Goal: Information Seeking & Learning: Learn about a topic

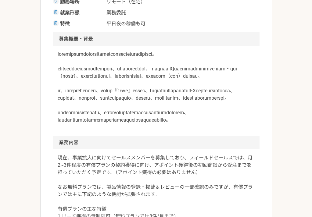
scroll to position [254, 0]
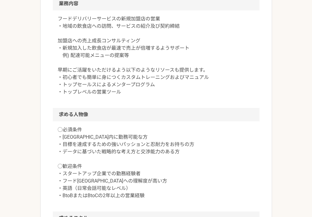
scroll to position [283, 0]
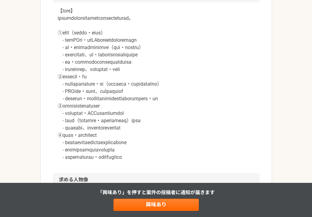
scroll to position [374, 0]
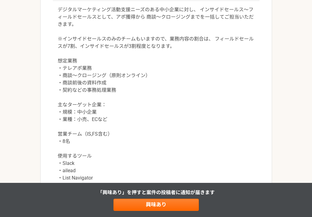
scroll to position [282, 0]
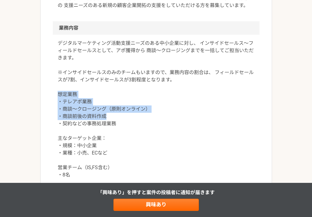
drag, startPoint x: 58, startPoint y: 94, endPoint x: 124, endPoint y: 117, distance: 69.7
click at [124, 117] on p "デジタルマーケティング活動支援ニーズのある中小企業に対し、 インサイドセールス〜フィールドセールスとして、アポ獲得から 商談〜クロージングまでを一括してご担当…" at bounding box center [156, 135] width 197 height 190
drag, startPoint x: 122, startPoint y: 122, endPoint x: 55, endPoint y: 97, distance: 71.5
click at [55, 97] on div "デジタルマーケティング活動支援ニーズのある中小企業に対し、 インサイドセールス〜フィールドセールスとして、アポ獲得から 商談〜クロージングまでを一括してご担当…" at bounding box center [156, 138] width 207 height 207
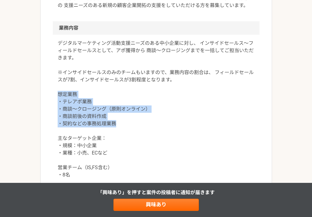
copy p "想定業務 ・テレアポ業務 ・商談〜クロージング（原則オンライン） ・商談前後の資料作成 ・契約などの事務処理業務"
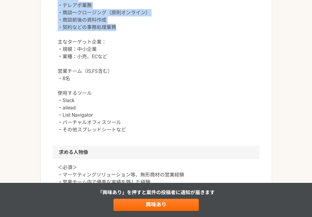
scroll to position [446, 0]
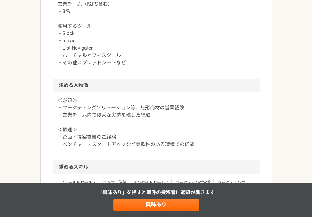
click at [145, 110] on p "＜必須＞ ・マーケティングソリューション等、無形商材の営業経験 ・営業チーム内で優秀な実績を残した経験 ＜歓迎＞ ・企画・提案営業のご経験 ・ベンチャー・スタ…" at bounding box center [156, 122] width 197 height 51
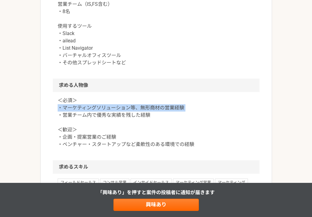
click at [145, 110] on p "＜必須＞ ・マーケティングソリューション等、無形商材の営業経験 ・営業チーム内で優秀な実績を残した経験 ＜歓迎＞ ・企画・提案営業のご経験 ・ベンチャー・スタ…" at bounding box center [156, 122] width 197 height 51
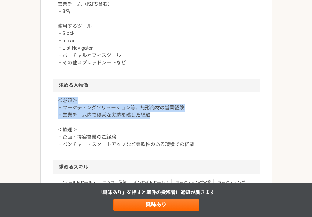
copy p "＜必須＞ ・マーケティングソリューション等、無形商材の営業経験 ・営業チーム内で優秀な実績を残した経験"
drag, startPoint x: 151, startPoint y: 115, endPoint x: 42, endPoint y: 102, distance: 108.9
click at [42, 102] on article "営業 Web接客等のマーケティングSaaS提供ベンチャー　フィールドセールス 業務委託 平日夜の稼働も可 土日祝日の稼働も可 企業名非公開（エニィクルーによる…" at bounding box center [156, 12] width 232 height 842
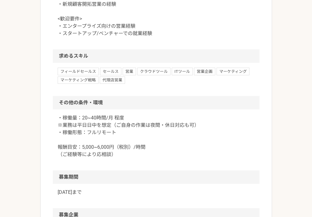
scroll to position [493, 0]
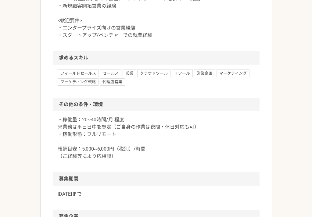
click at [124, 39] on p "<必須要件> ・SaaS系企業などでの自社プロダクトセールスの経験（3年以上） ・新規顧客開拓営業の経験 <歓迎要件> ・エンタープライズ向けの営業経験 ・ス…" at bounding box center [156, 13] width 197 height 51
copy p "・SaaS系企業などでの自社プロダクトセールスの経験（3年以上）"
click at [101, 39] on p "<必須要件> ・SaaS系企業などでの自社プロダクトセールスの経験（3年以上） ・新規顧客開拓営業の経験 <歓迎要件> ・エンタープライズ向けの営業経験 ・ス…" at bounding box center [156, 13] width 197 height 51
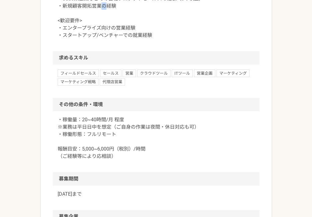
click at [101, 39] on p "<必須要件> ・SaaS系企業などでの自社プロダクトセールスの経験（3年以上） ・新規顧客開拓営業の経験 <歓迎要件> ・エンタープライズ向けの営業経験 ・ス…" at bounding box center [156, 13] width 197 height 51
copy p "・新規顧客開拓営業の経験"
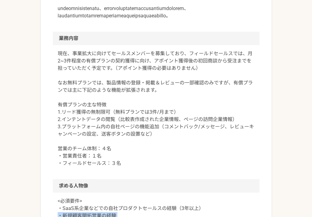
scroll to position [31, 0]
